Goal: Find specific page/section: Find specific page/section

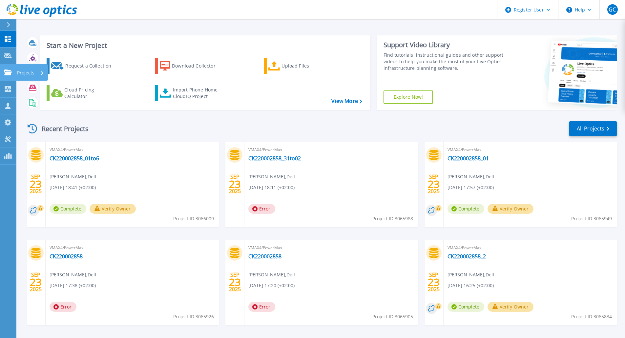
click at [10, 73] on icon at bounding box center [8, 73] width 8 height 6
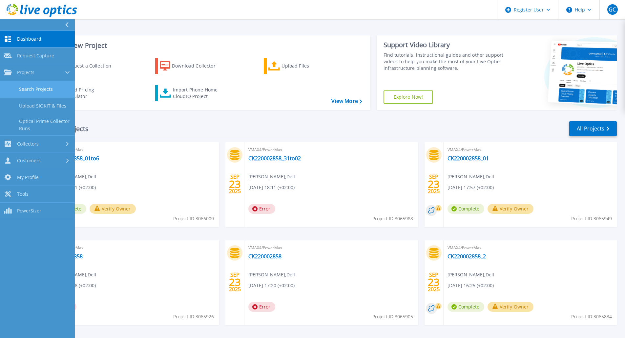
click at [45, 90] on link "Search Projects" at bounding box center [37, 89] width 75 height 17
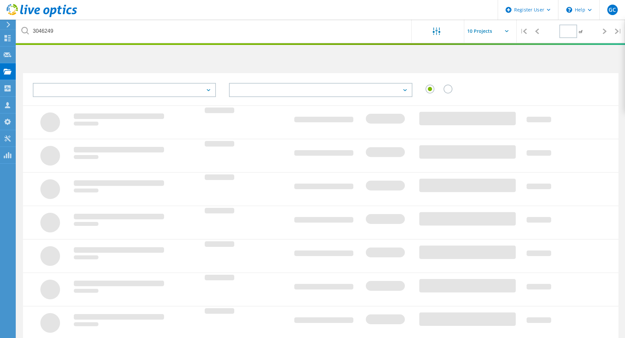
type input "1"
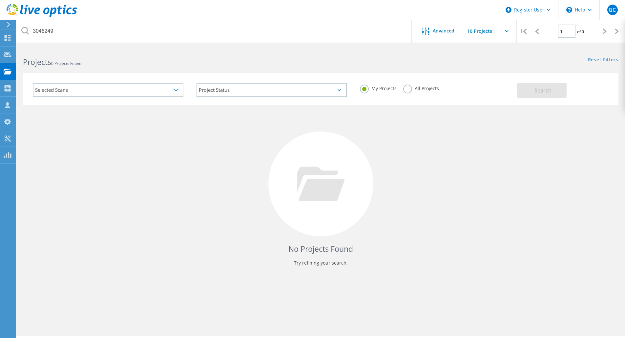
click at [415, 85] on label "All Projects" at bounding box center [421, 88] width 36 height 6
click at [0, 0] on input "All Projects" at bounding box center [0, 0] width 0 height 0
click at [174, 93] on div "Selected Scans" at bounding box center [108, 90] width 151 height 14
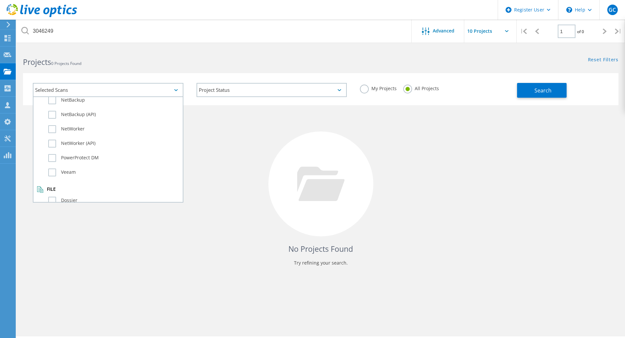
scroll to position [461, 0]
click at [85, 147] on label "PowerProtect DM" at bounding box center [113, 147] width 131 height 8
click at [0, 0] on input "PowerProtect DM" at bounding box center [0, 0] width 0 height 0
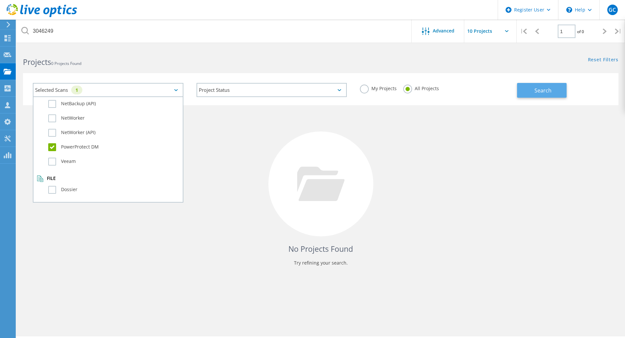
click at [546, 94] on button "Search" at bounding box center [542, 90] width 50 height 15
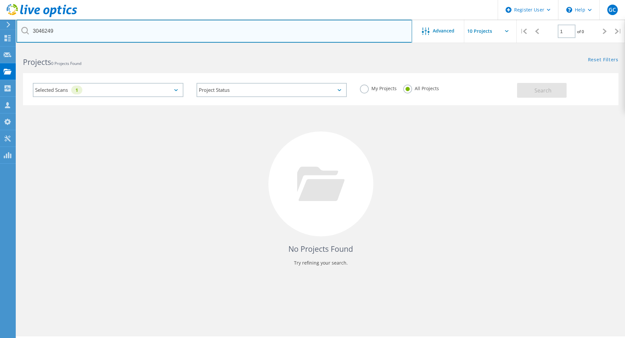
click at [46, 33] on input "3046249" at bounding box center [214, 31] width 396 height 23
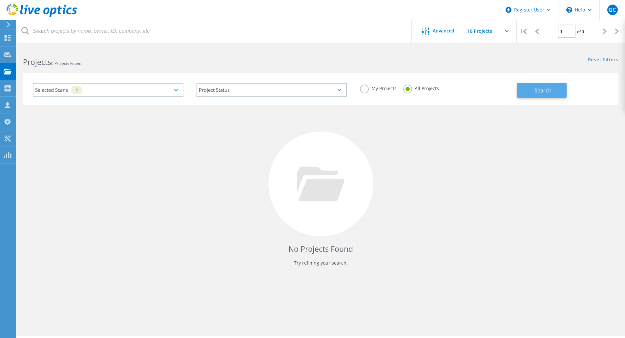
click at [558, 93] on button "Search" at bounding box center [542, 90] width 50 height 15
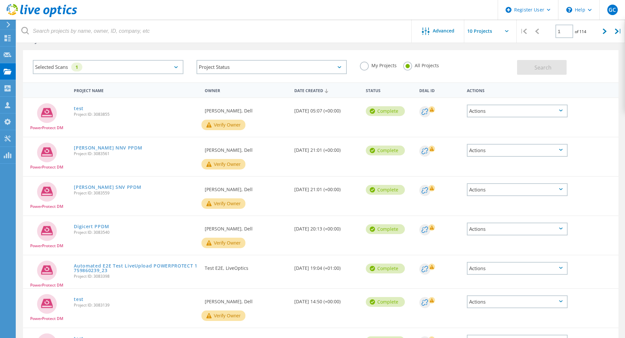
scroll to position [33, 0]
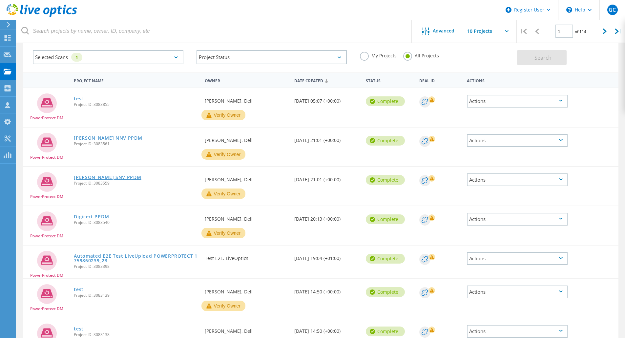
click at [113, 176] on link "[PERSON_NAME] SNV PPDM" at bounding box center [107, 177] width 67 height 5
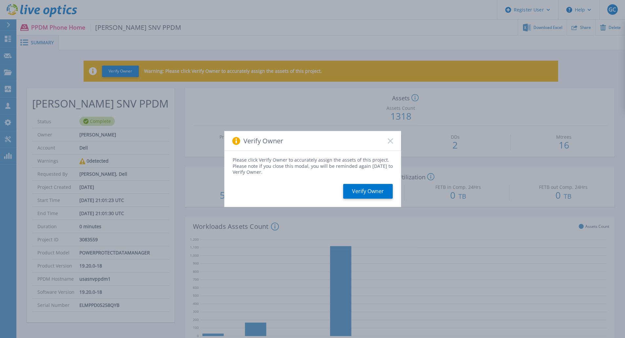
click at [389, 143] on icon at bounding box center [390, 140] width 5 height 5
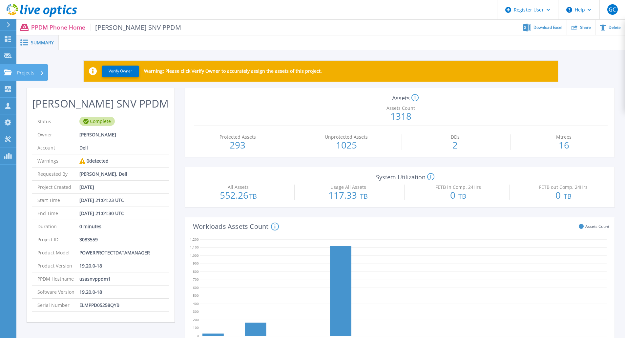
click at [27, 74] on p "Projects" at bounding box center [25, 72] width 17 height 17
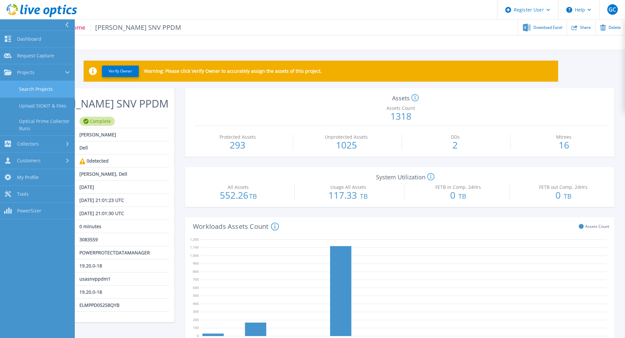
click at [40, 87] on link "Search Projects" at bounding box center [37, 89] width 75 height 17
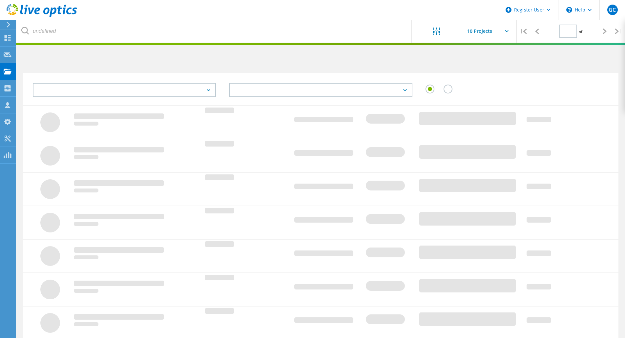
type input "1"
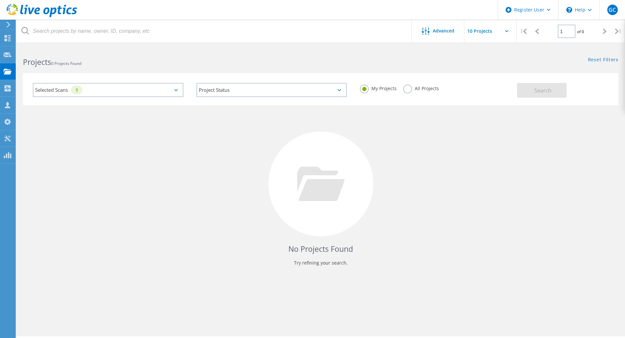
click at [177, 90] on icon at bounding box center [176, 90] width 4 height 2
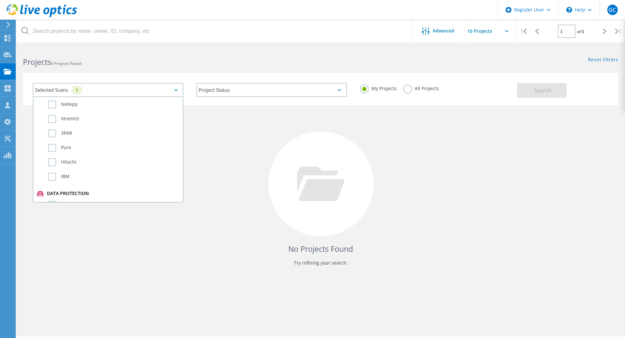
scroll to position [276, 0]
click at [175, 159] on div "Server & Cloud Optical Prime AWS Azure Nutanix RVTools Kubernetes Workloads SQL…" at bounding box center [108, 149] width 151 height 106
click at [54, 172] on label "Data Domain" at bounding box center [113, 173] width 131 height 8
click at [0, 0] on input "Data Domain" at bounding box center [0, 0] width 0 height 0
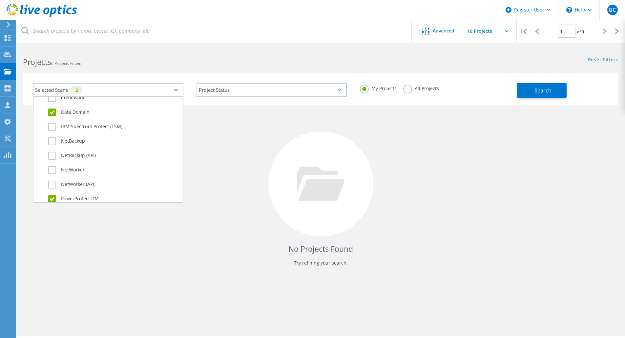
scroll to position [461, 0]
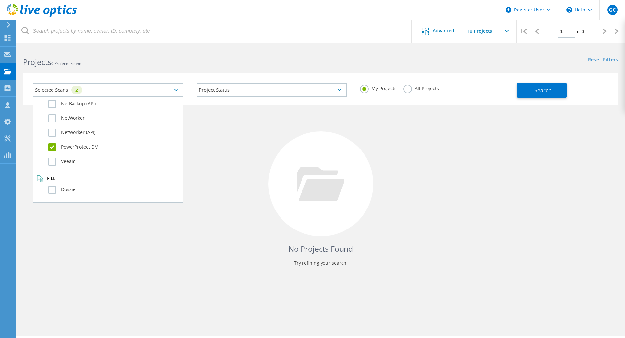
click at [50, 145] on label "PowerProtect DM" at bounding box center [113, 147] width 131 height 8
click at [0, 0] on input "PowerProtect DM" at bounding box center [0, 0] width 0 height 0
click at [426, 91] on label "All Projects" at bounding box center [421, 88] width 36 height 6
click at [0, 0] on input "All Projects" at bounding box center [0, 0] width 0 height 0
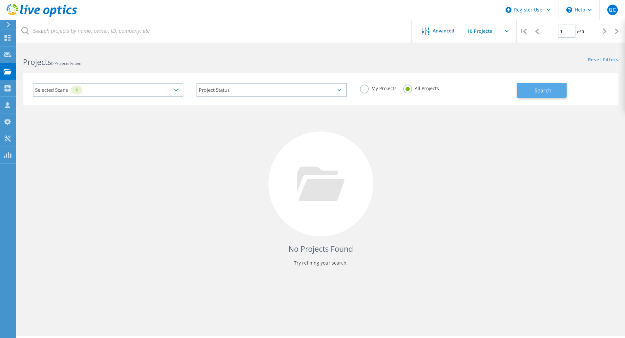
click at [540, 92] on span "Search" at bounding box center [542, 90] width 17 height 7
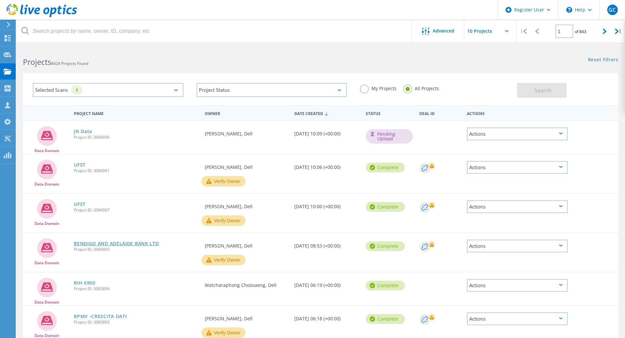
click at [131, 245] on link "BENDIGO AND ADELAIDE BANK LTD" at bounding box center [116, 243] width 85 height 5
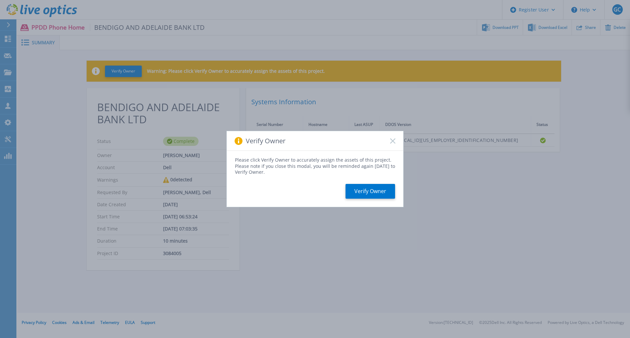
click at [392, 142] on rect at bounding box center [393, 141] width 6 height 6
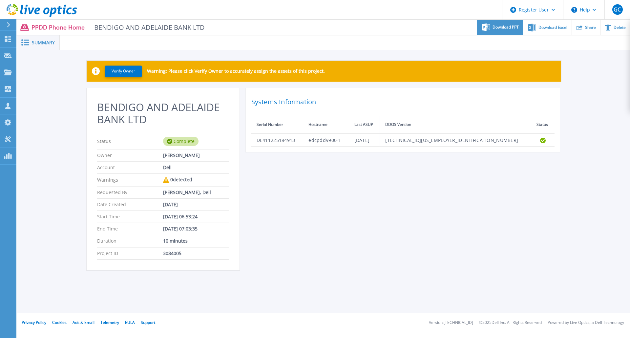
click at [503, 26] on span "Download PPT" at bounding box center [505, 27] width 26 height 4
click at [506, 29] on span "Download PPT" at bounding box center [505, 27] width 26 height 4
click at [550, 28] on span "Download Excel" at bounding box center [552, 27] width 29 height 4
